Goal: Task Accomplishment & Management: Use online tool/utility

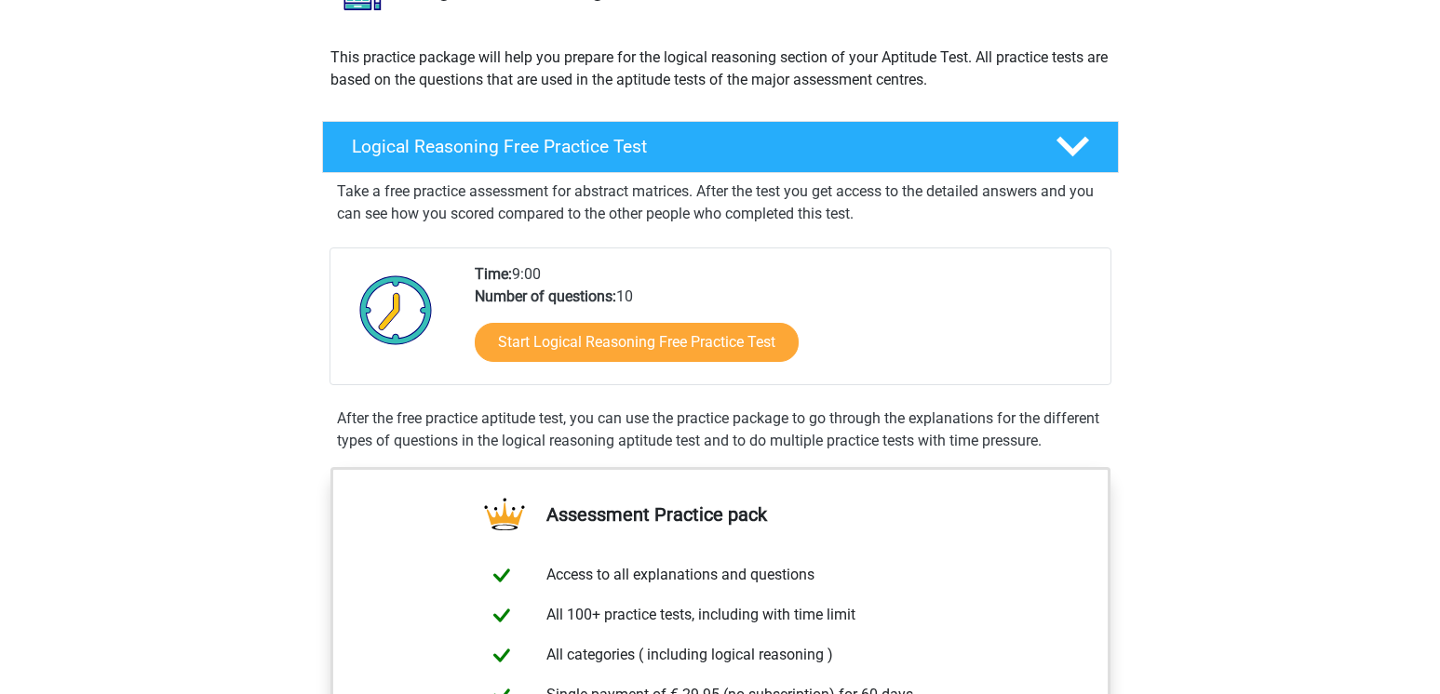
scroll to position [93, 0]
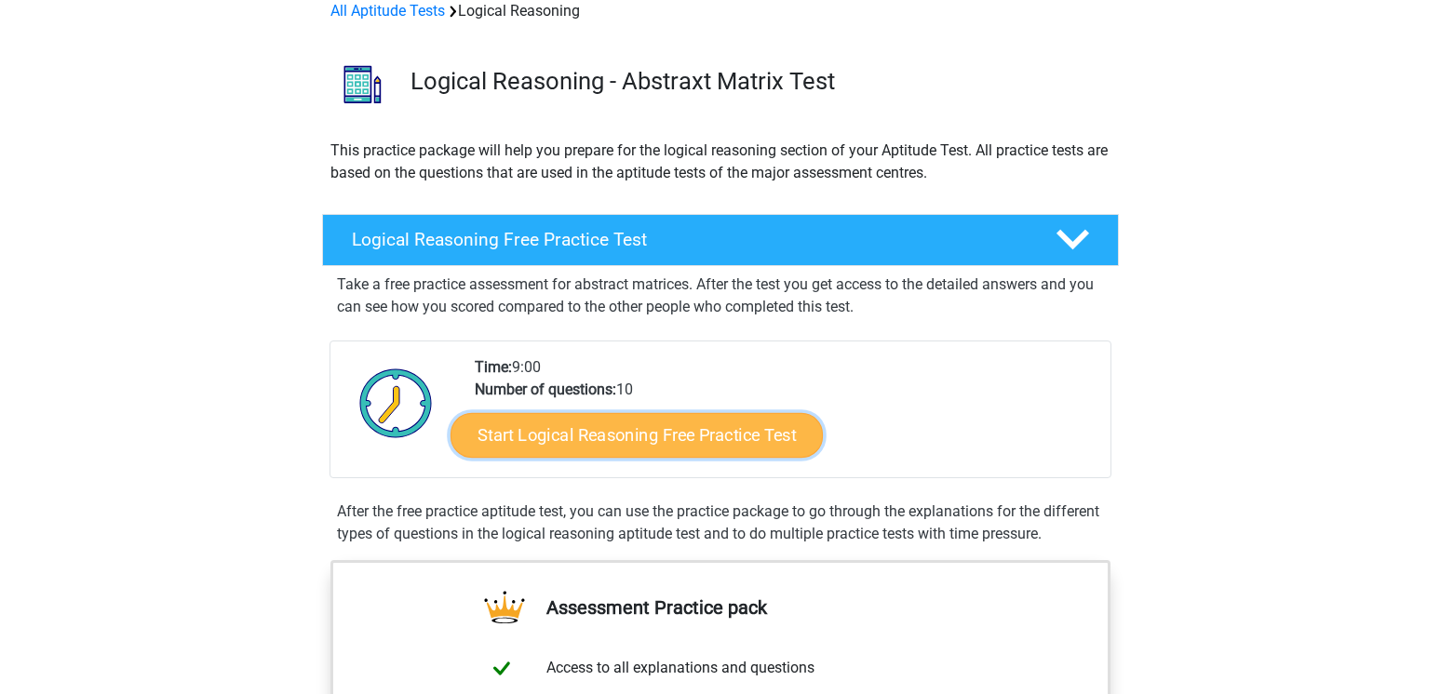
click at [568, 428] on link "Start Logical Reasoning Free Practice Test" at bounding box center [637, 434] width 372 height 45
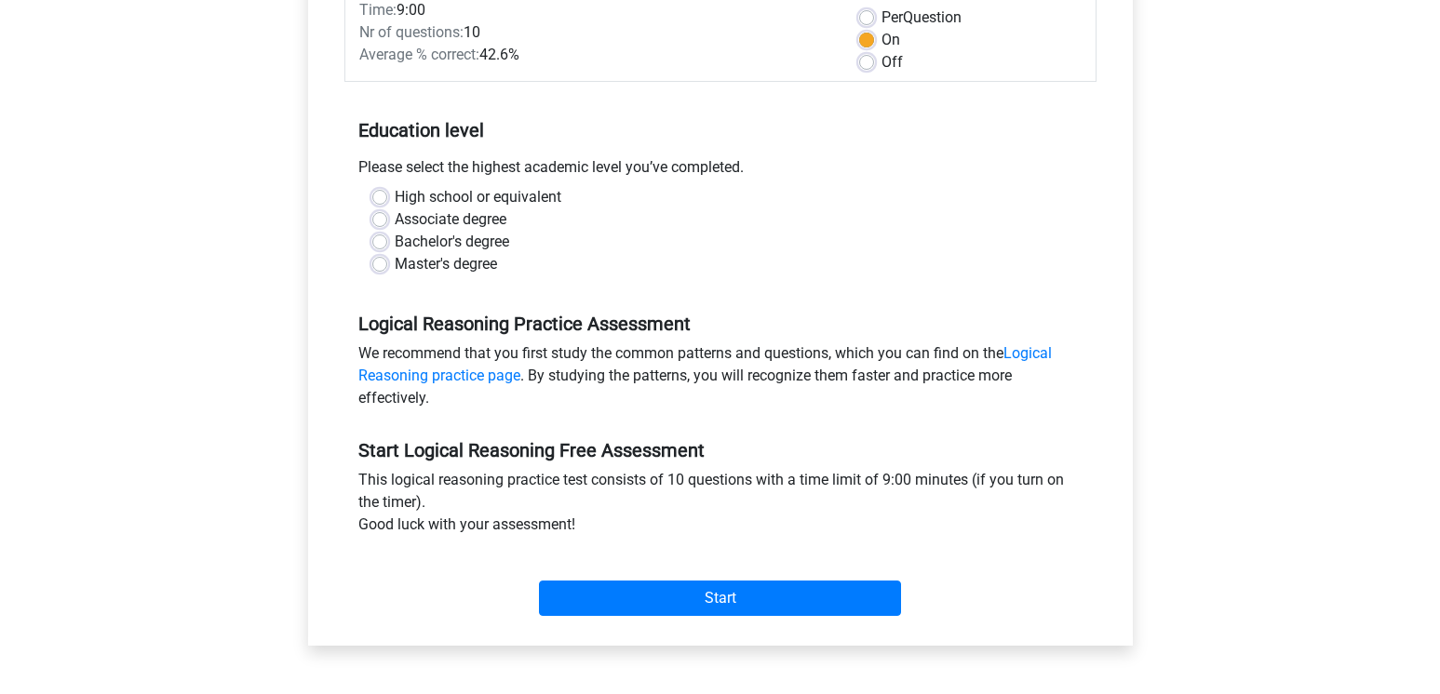
scroll to position [279, 0]
click at [395, 272] on label "Master's degree" at bounding box center [446, 266] width 102 height 22
click at [379, 272] on input "Master's degree" at bounding box center [379, 264] width 15 height 19
radio input "true"
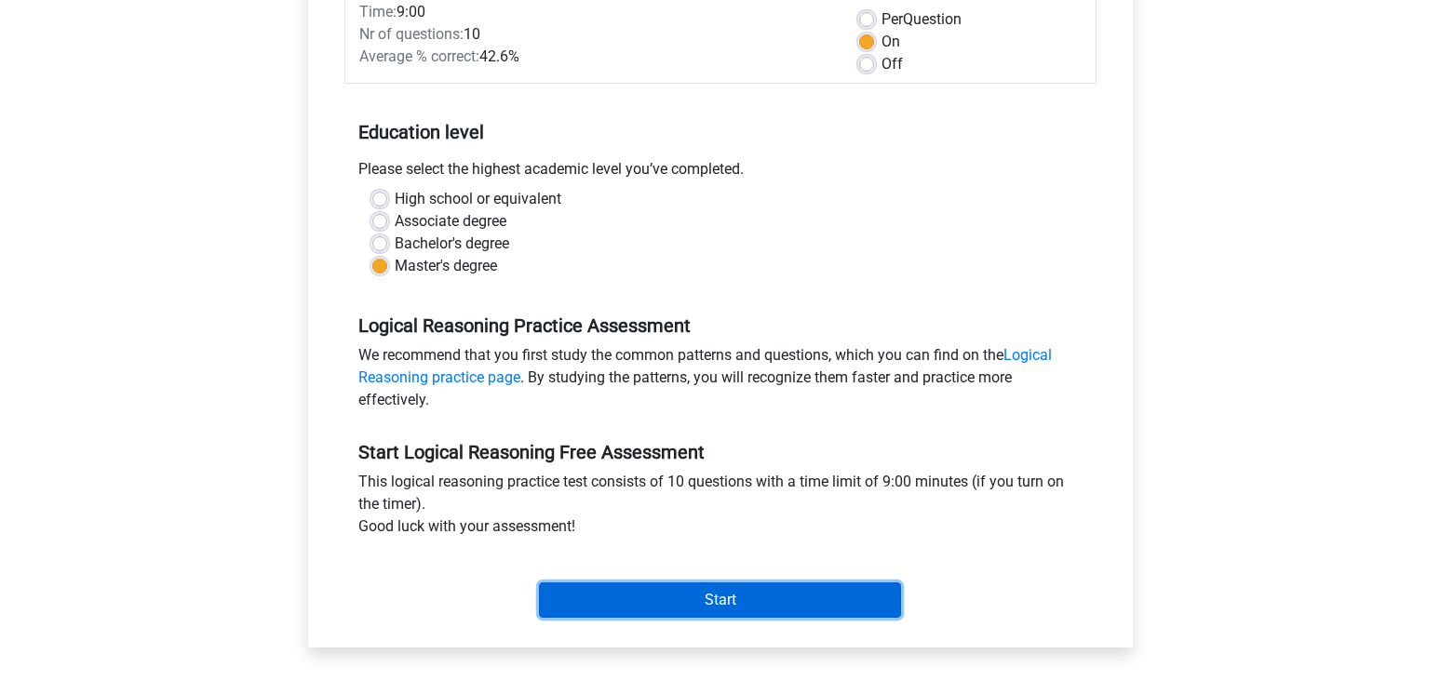
click at [672, 598] on input "Start" at bounding box center [720, 600] width 362 height 35
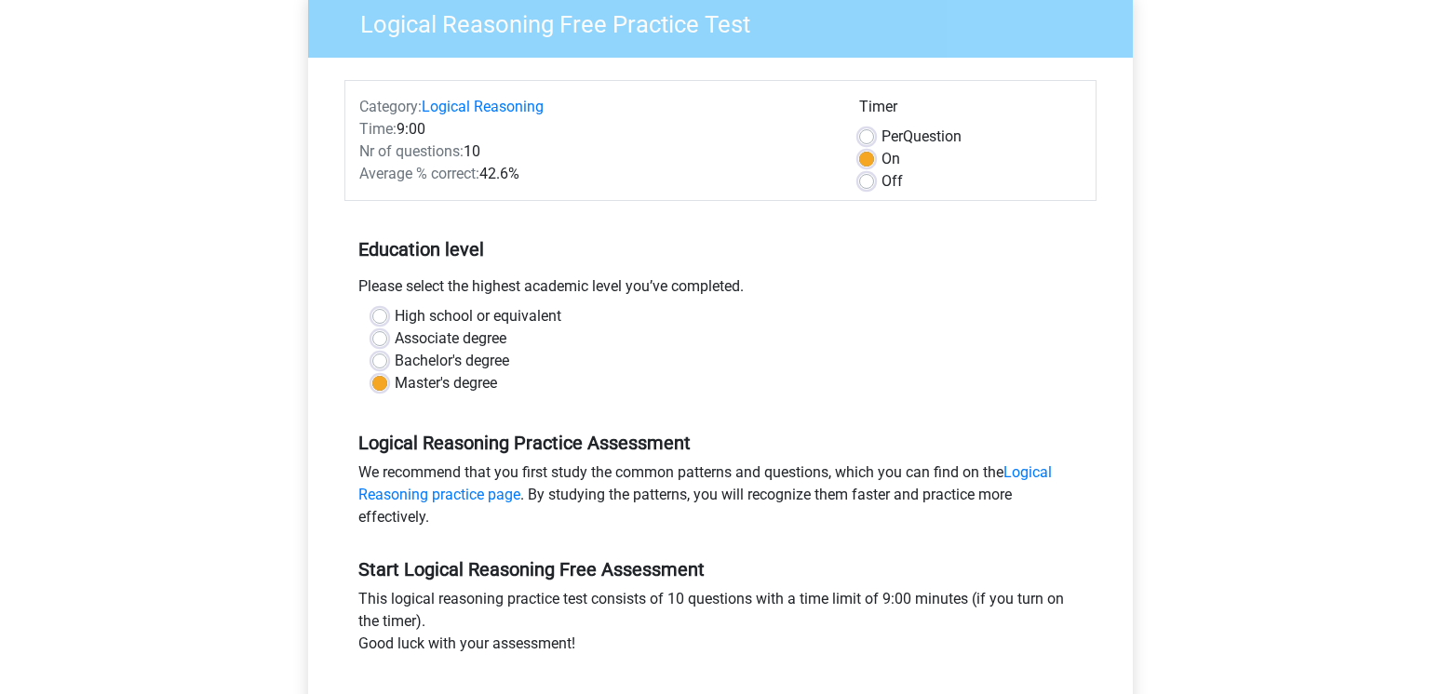
scroll to position [0, 0]
